Goal: Find specific page/section: Find specific page/section

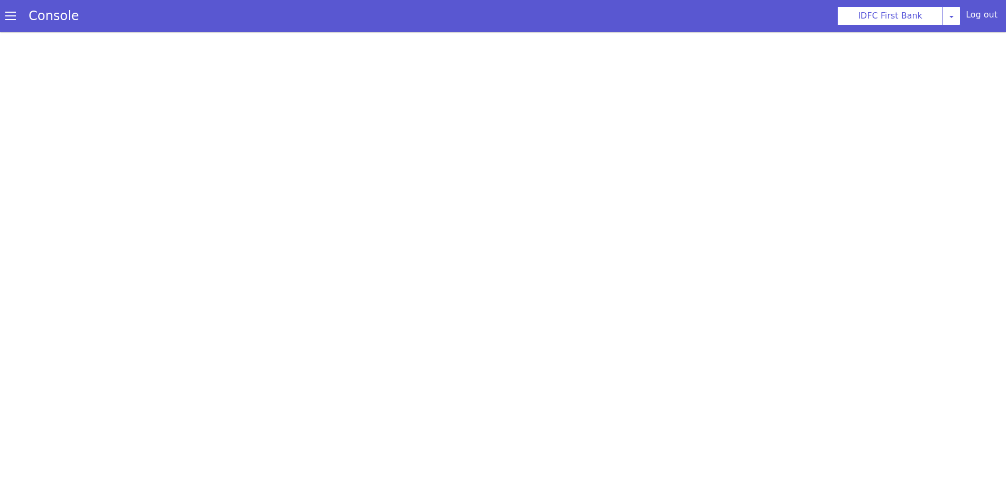
click at [12, 8] on span at bounding box center [17, 2] width 11 height 11
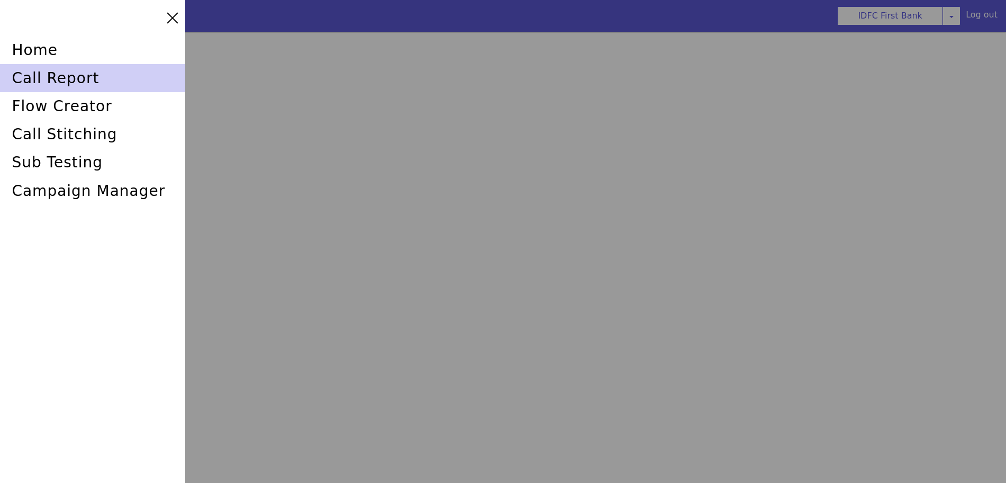
click at [44, 72] on div "call report" at bounding box center [92, 78] width 185 height 28
